Goal: Transaction & Acquisition: Purchase product/service

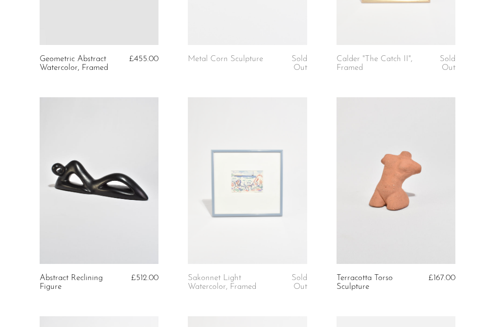
scroll to position [191, 0]
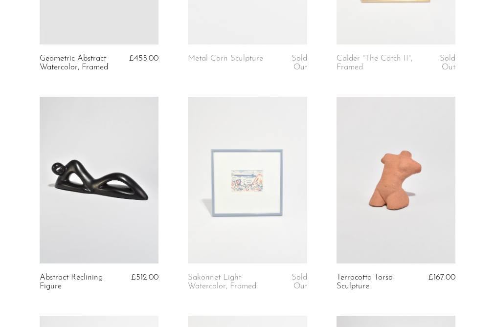
click at [228, 217] on link at bounding box center [247, 180] width 119 height 167
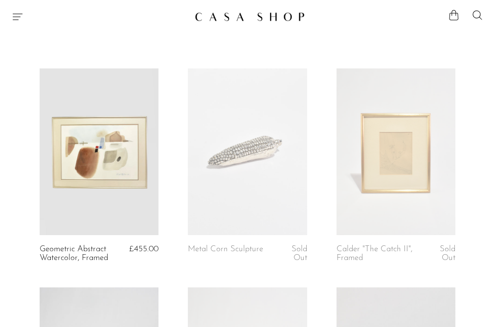
scroll to position [191, 0]
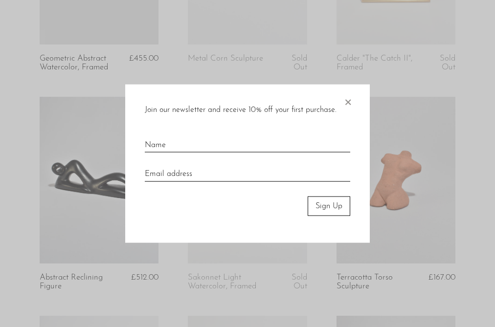
click at [195, 39] on div at bounding box center [247, 163] width 495 height 327
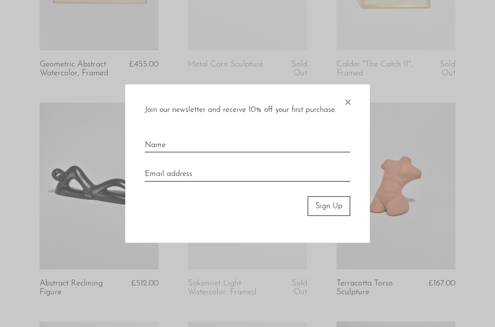
scroll to position [184, 0]
